Goal: Book appointment/travel/reservation

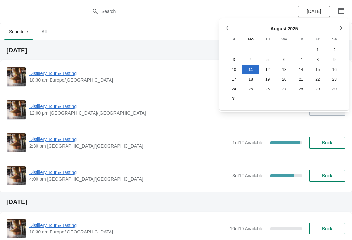
click at [343, 25] on button "Show next month, September 2025" at bounding box center [340, 28] width 12 height 12
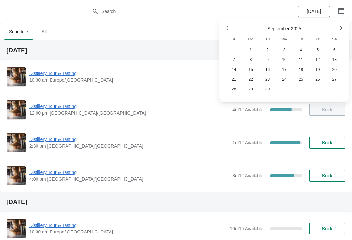
click at [340, 28] on icon "Show next month, October 2025" at bounding box center [339, 28] width 5 height 4
click at [335, 82] on button "25" at bounding box center [334, 79] width 17 height 10
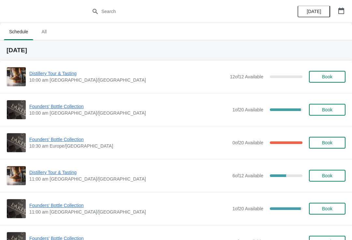
click at [339, 13] on icon "button" at bounding box center [341, 10] width 6 height 7
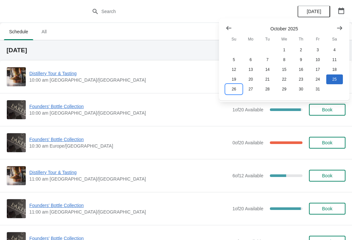
click at [232, 94] on button "26" at bounding box center [234, 89] width 17 height 10
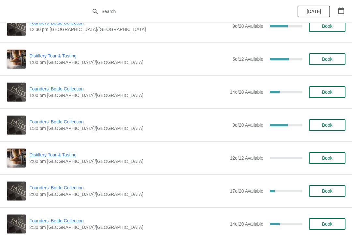
scroll to position [348, 0]
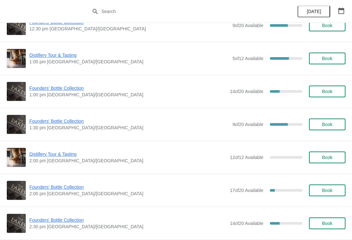
click at [61, 189] on span "Founders' Bottle Collection" at bounding box center [127, 187] width 197 height 7
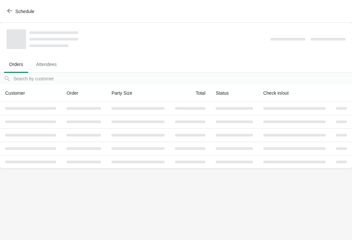
scroll to position [0, 0]
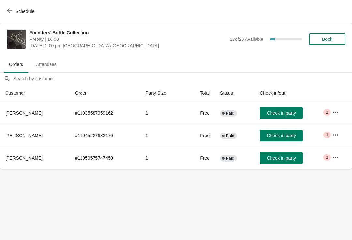
click at [331, 37] on span "Book" at bounding box center [327, 39] width 10 height 5
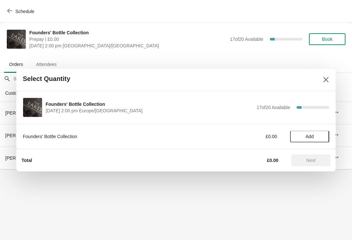
click at [316, 134] on span "Add" at bounding box center [309, 136] width 27 height 5
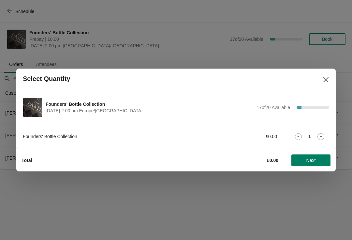
click at [323, 164] on button "Next" at bounding box center [311, 160] width 39 height 12
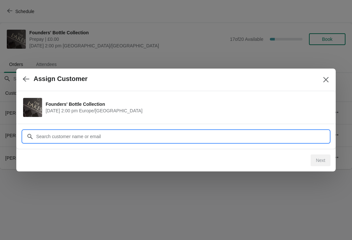
click at [76, 138] on input "Customer" at bounding box center [182, 136] width 293 height 12
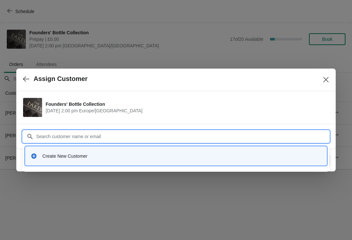
click at [78, 159] on div "Create New Customer" at bounding box center [181, 156] width 279 height 7
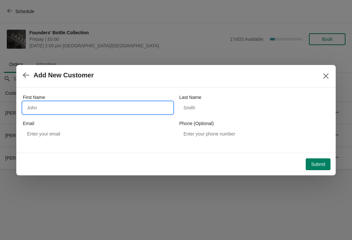
click at [58, 111] on input "First Name" at bounding box center [98, 108] width 150 height 12
type input "Edwin"
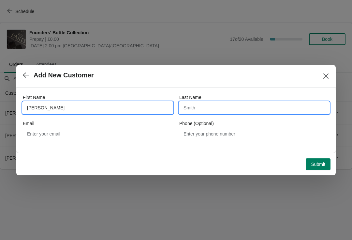
click at [227, 112] on input "Last Name" at bounding box center [254, 108] width 150 height 12
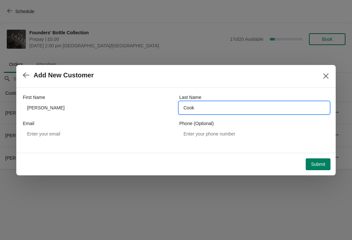
type input "Cook"
click at [320, 166] on span "Submit" at bounding box center [318, 163] width 14 height 5
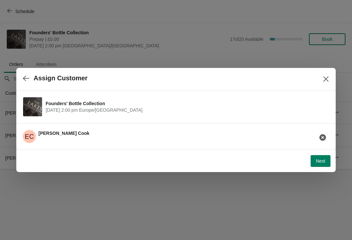
click at [320, 165] on button "Next" at bounding box center [321, 161] width 20 height 12
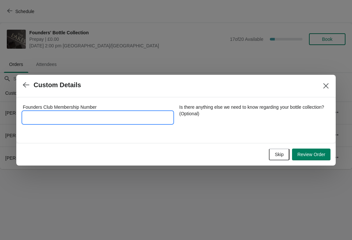
click at [80, 117] on input "Founders Club Membership Number" at bounding box center [98, 118] width 150 height 12
type input "2712016"
click at [320, 158] on button "Review Order" at bounding box center [311, 154] width 38 height 12
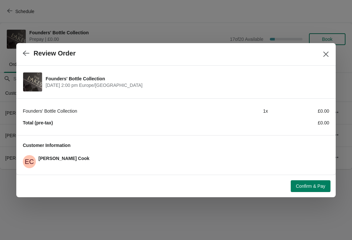
click at [314, 180] on button "Confirm & Pay" at bounding box center [311, 186] width 40 height 12
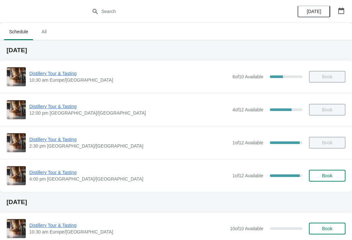
click at [346, 12] on button "button" at bounding box center [342, 11] width 12 height 12
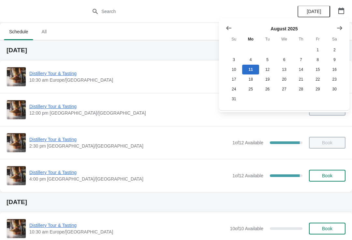
click at [341, 28] on icon "Show next month, September 2025" at bounding box center [339, 28] width 5 height 4
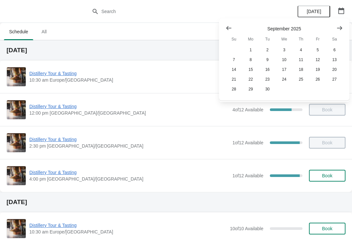
click at [345, 29] on button "Show next month, October 2025" at bounding box center [340, 28] width 12 height 12
click at [236, 90] on button "26" at bounding box center [234, 89] width 17 height 10
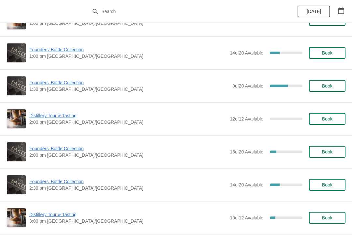
scroll to position [387, 0]
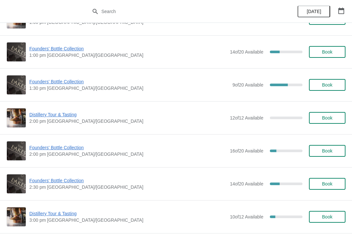
click at [62, 149] on span "Founders' Bottle Collection" at bounding box center [127, 147] width 197 height 7
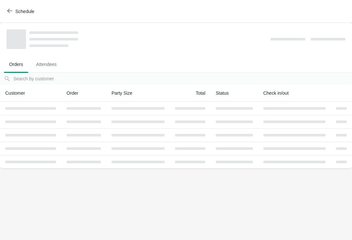
scroll to position [0, 0]
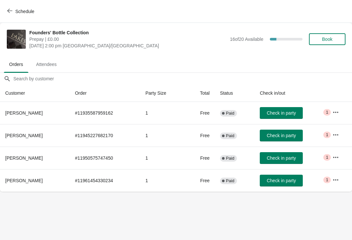
click at [330, 39] on span "Book" at bounding box center [327, 39] width 10 height 5
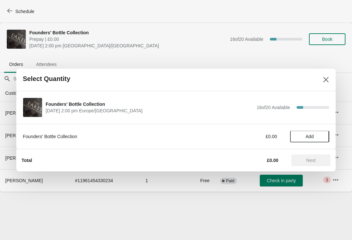
click at [320, 133] on button "Add" at bounding box center [309, 136] width 39 height 12
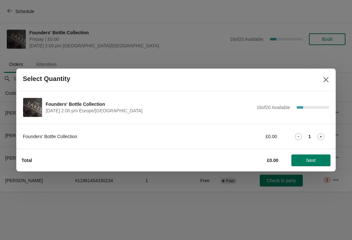
click at [312, 164] on button "Next" at bounding box center [311, 160] width 39 height 12
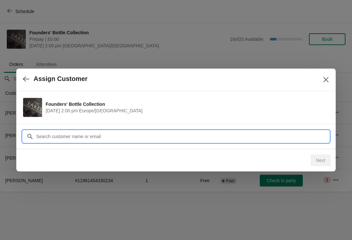
click at [148, 138] on input "Customer" at bounding box center [182, 136] width 293 height 12
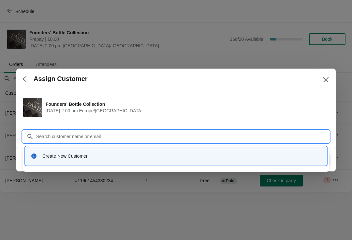
click at [95, 162] on div "Create New Customer" at bounding box center [176, 155] width 296 height 13
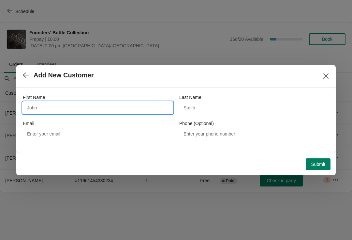
click at [83, 111] on input "First Name" at bounding box center [98, 108] width 150 height 12
type input "Judy"
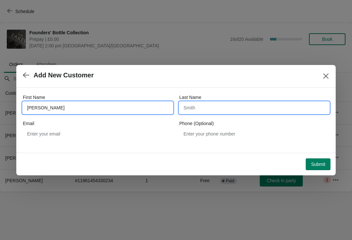
click at [223, 112] on input "Last Name" at bounding box center [254, 108] width 150 height 12
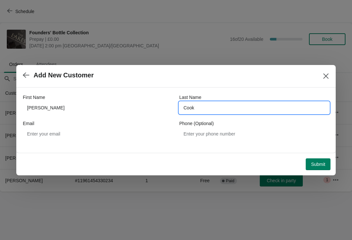
type input "Cook"
click at [323, 167] on button "Submit" at bounding box center [318, 164] width 25 height 12
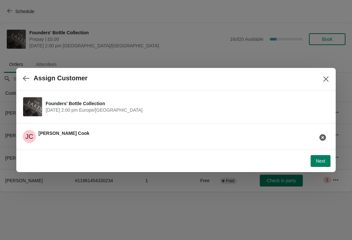
click at [321, 164] on button "Next" at bounding box center [321, 161] width 20 height 12
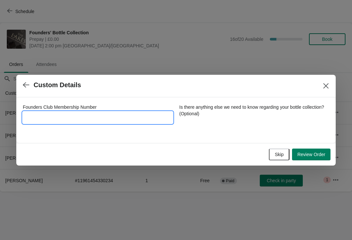
click at [66, 115] on input "Founders Club Membership Number" at bounding box center [98, 118] width 150 height 12
type input "2282014"
